Goal: Information Seeking & Learning: Learn about a topic

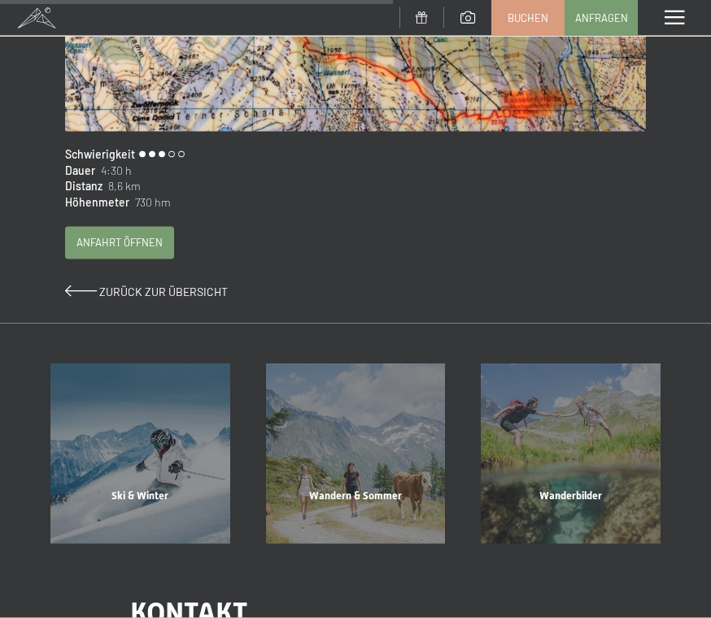
scroll to position [880, 0]
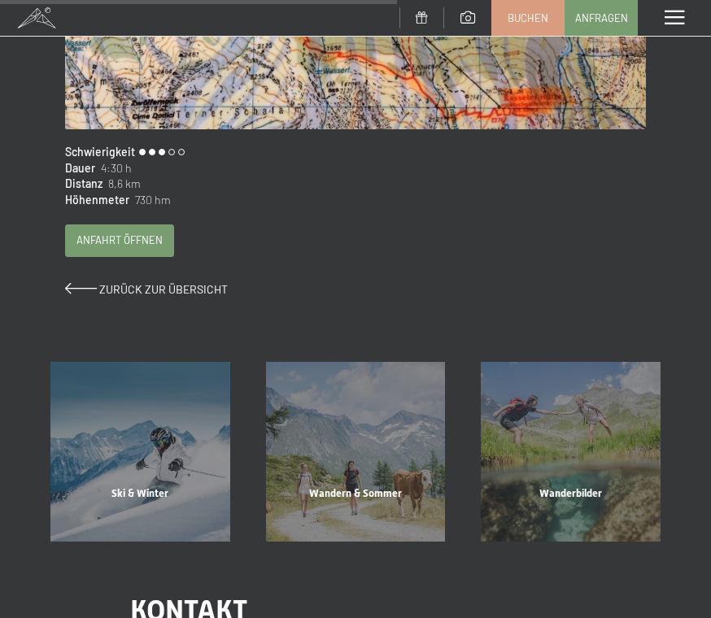
click at [186, 289] on span "Zurück zur Übersicht" at bounding box center [163, 289] width 129 height 14
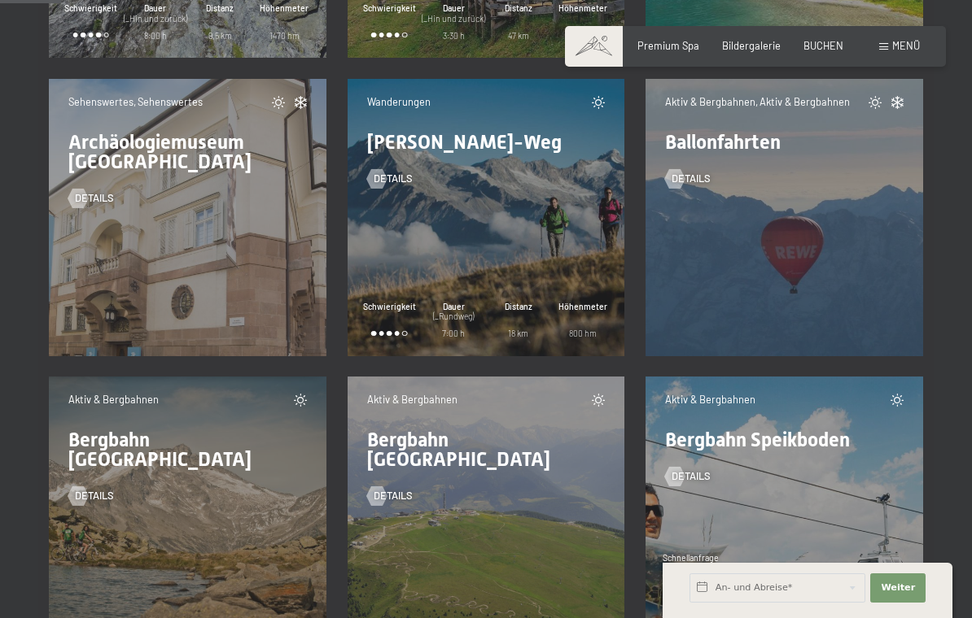
scroll to position [1350, 0]
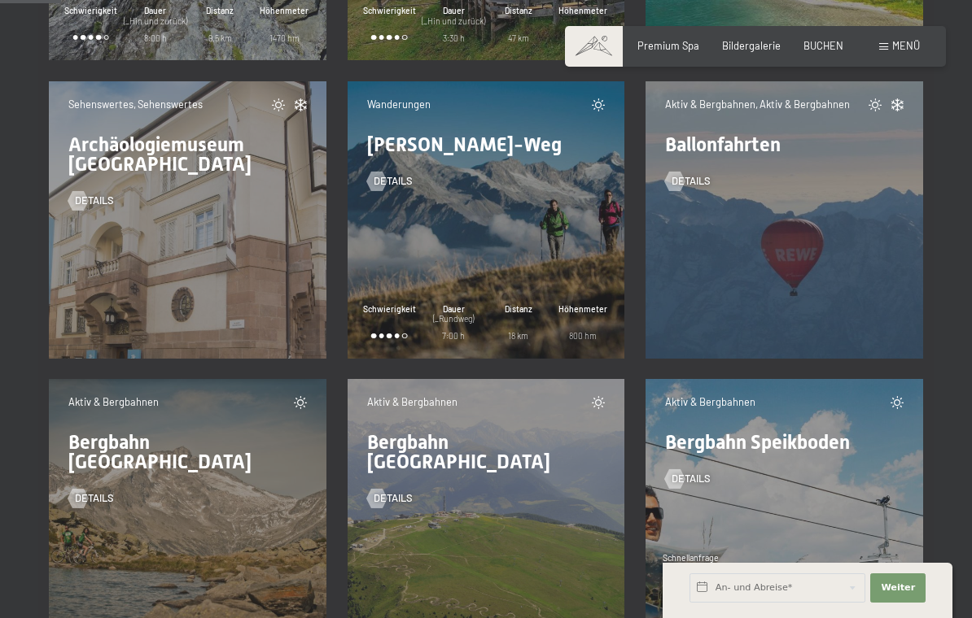
click at [408, 180] on span "Details" at bounding box center [392, 181] width 39 height 15
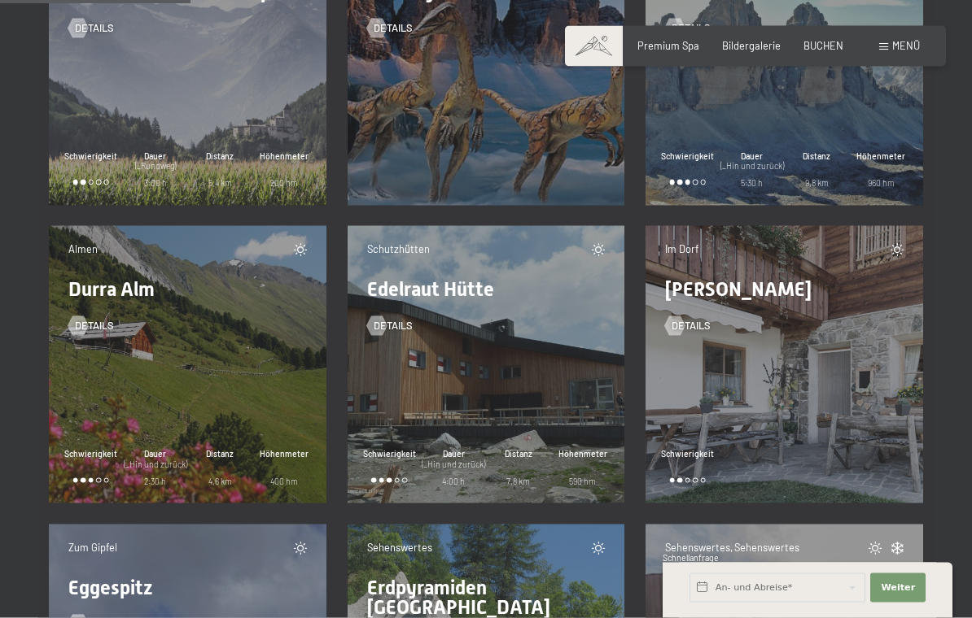
scroll to position [4188, 0]
click at [96, 328] on span "Details" at bounding box center [94, 325] width 39 height 15
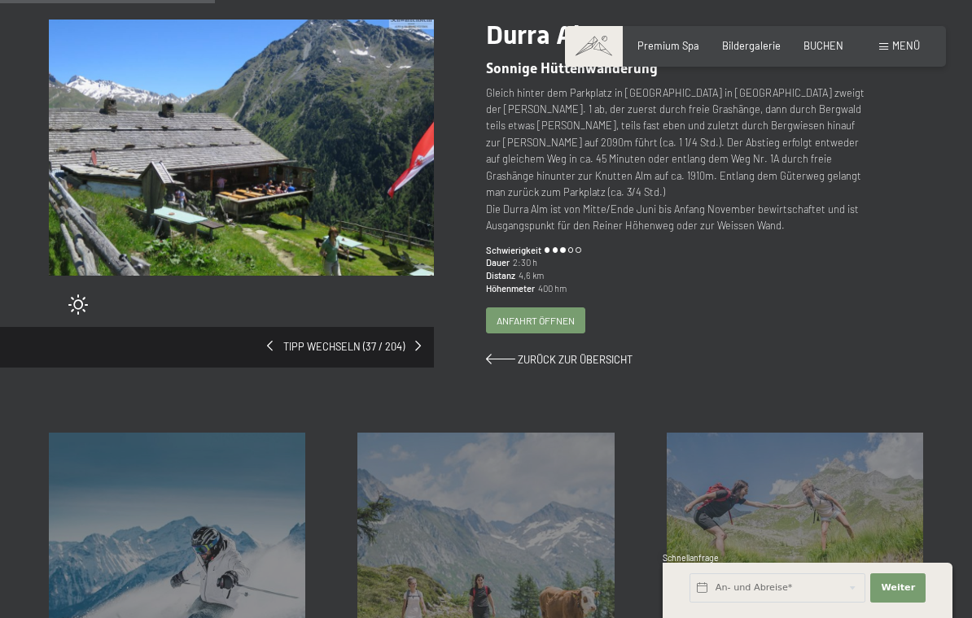
scroll to position [175, 0]
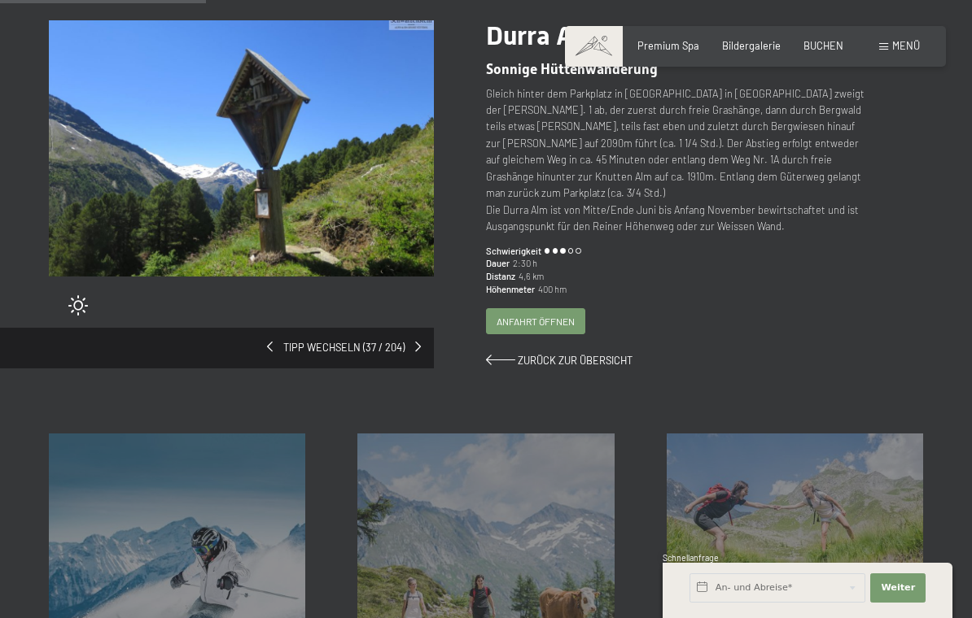
click at [597, 354] on div "Zurück zur Übersicht" at bounding box center [678, 361] width 385 height 15
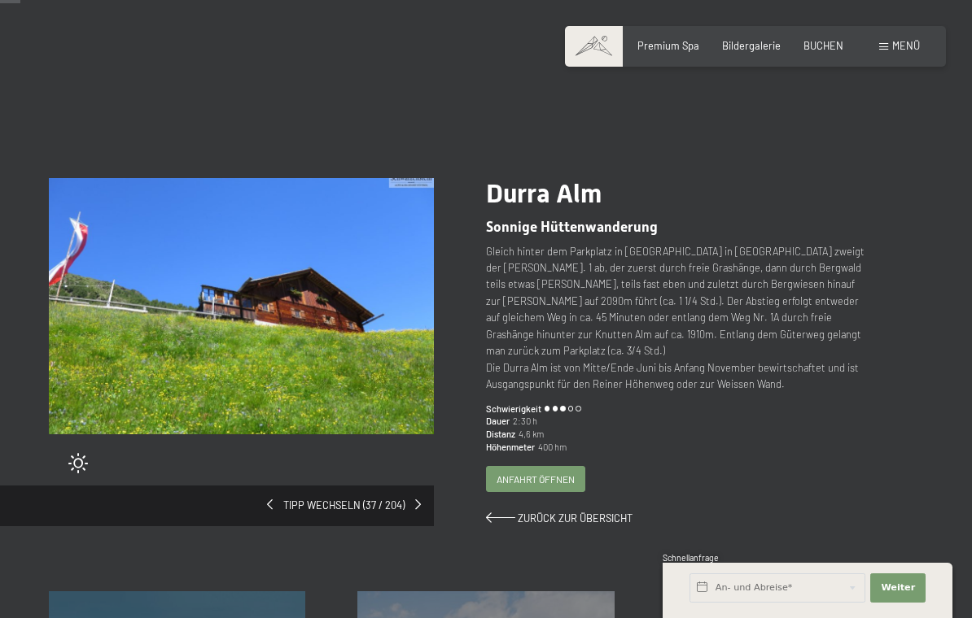
scroll to position [18, 0]
click at [582, 511] on span "Zurück zur Übersicht" at bounding box center [575, 517] width 115 height 13
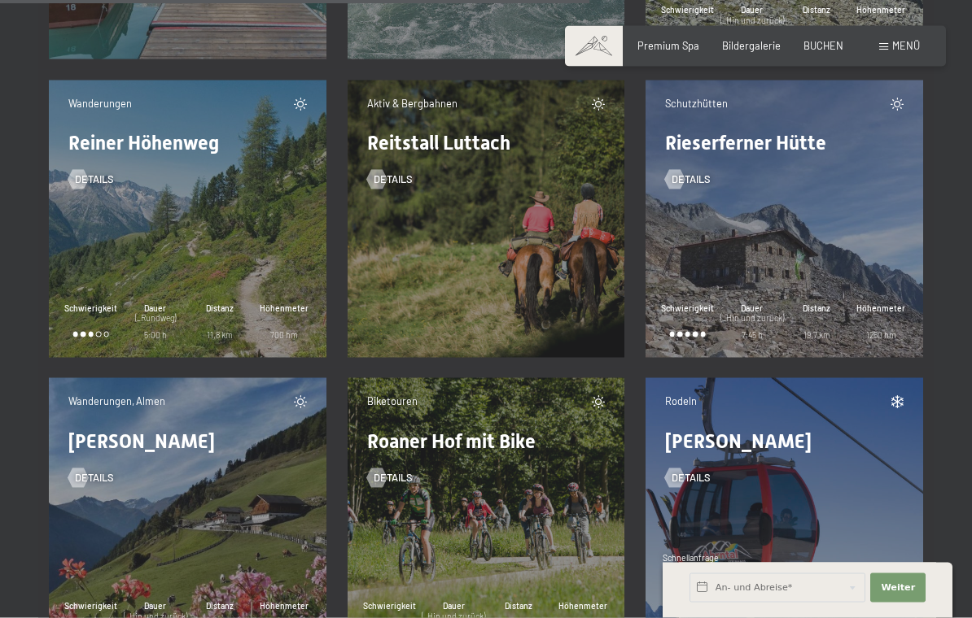
scroll to position [12983, 0]
click at [101, 181] on span "Details" at bounding box center [94, 179] width 39 height 15
